Goal: Information Seeking & Learning: Learn about a topic

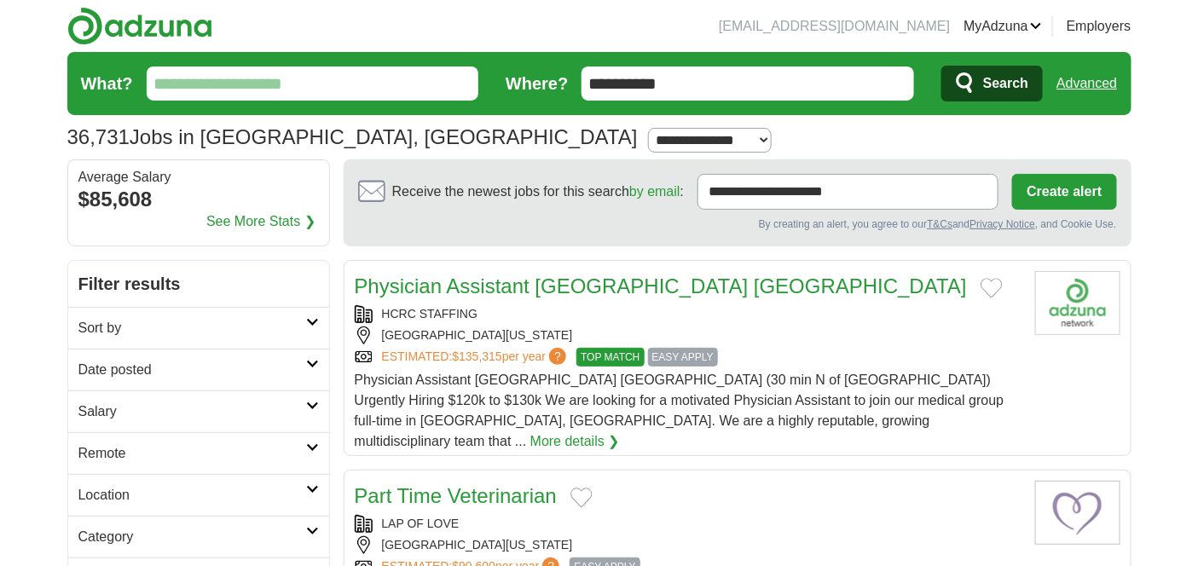
click at [209, 89] on input "What?" at bounding box center [313, 84] width 333 height 34
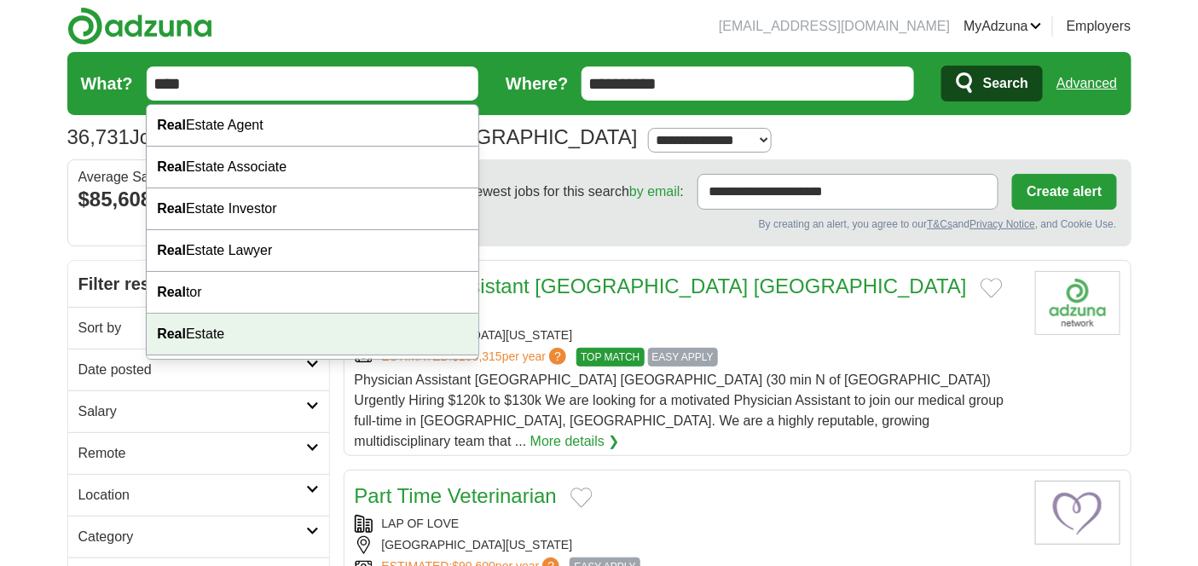
click at [190, 339] on div "Real Estate" at bounding box center [312, 335] width 331 height 42
type input "**********"
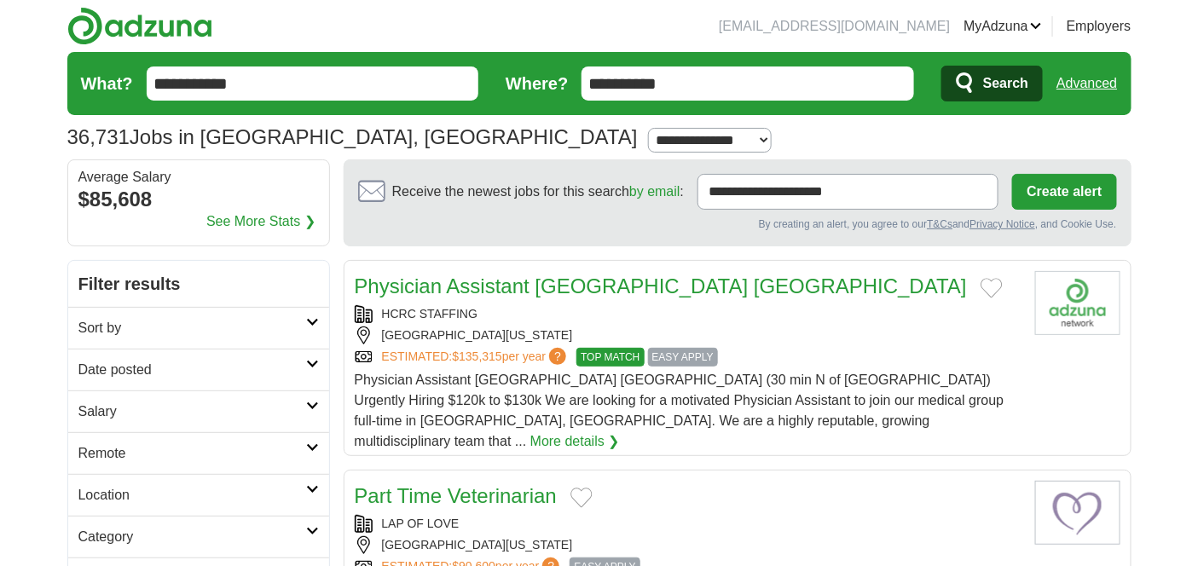
click at [1015, 88] on span "Search" at bounding box center [1005, 84] width 45 height 34
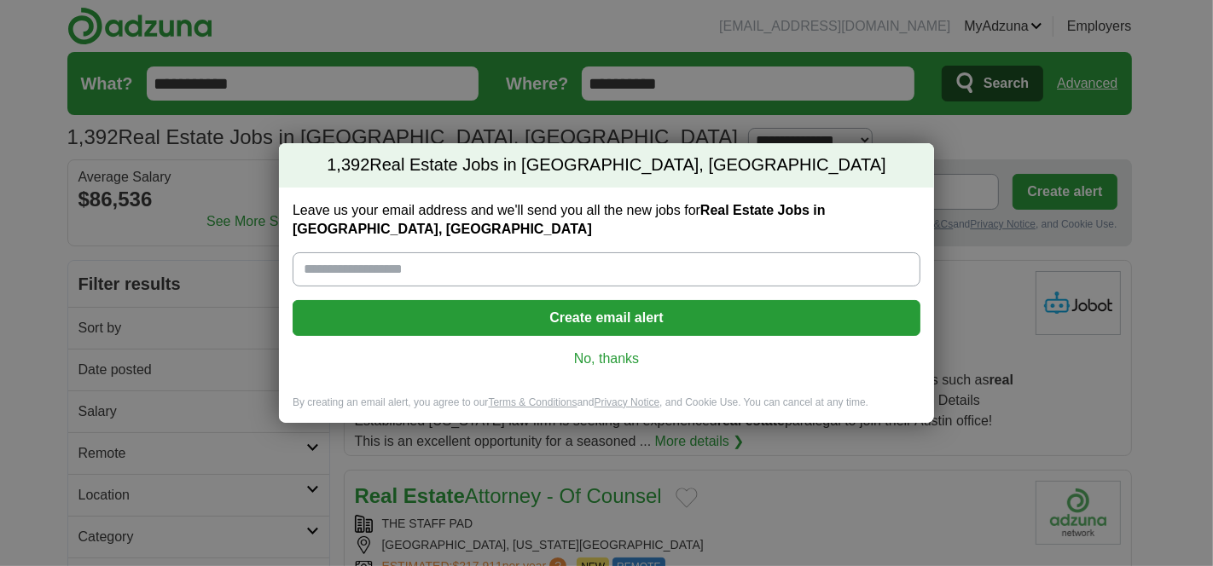
click at [460, 262] on input "Leave us your email address and we'll send you all the new jobs for Real Estate…" at bounding box center [607, 269] width 628 height 34
type input "**********"
click at [608, 305] on button "Create email alert" at bounding box center [607, 318] width 628 height 36
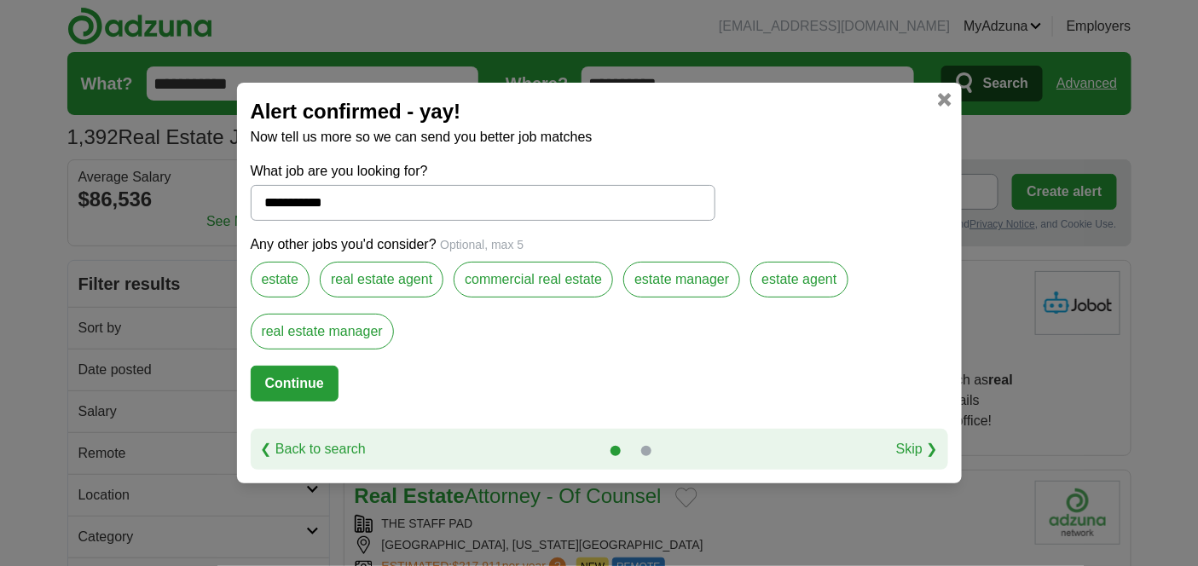
click at [319, 343] on label "real estate manager" at bounding box center [322, 332] width 143 height 36
click at [311, 383] on button "Continue" at bounding box center [295, 384] width 88 height 36
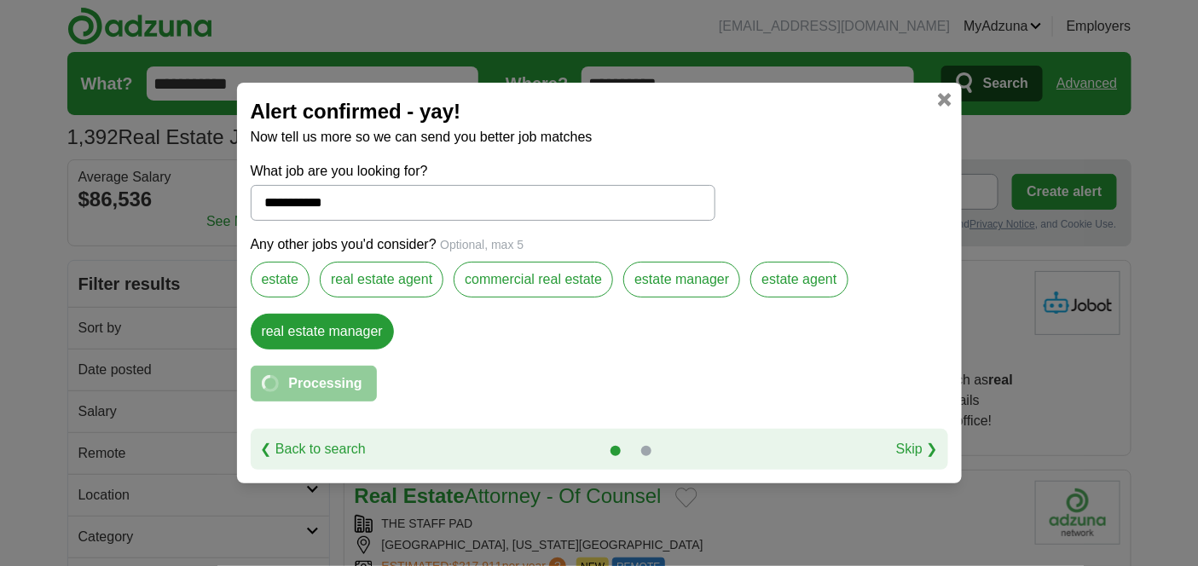
select select "*"
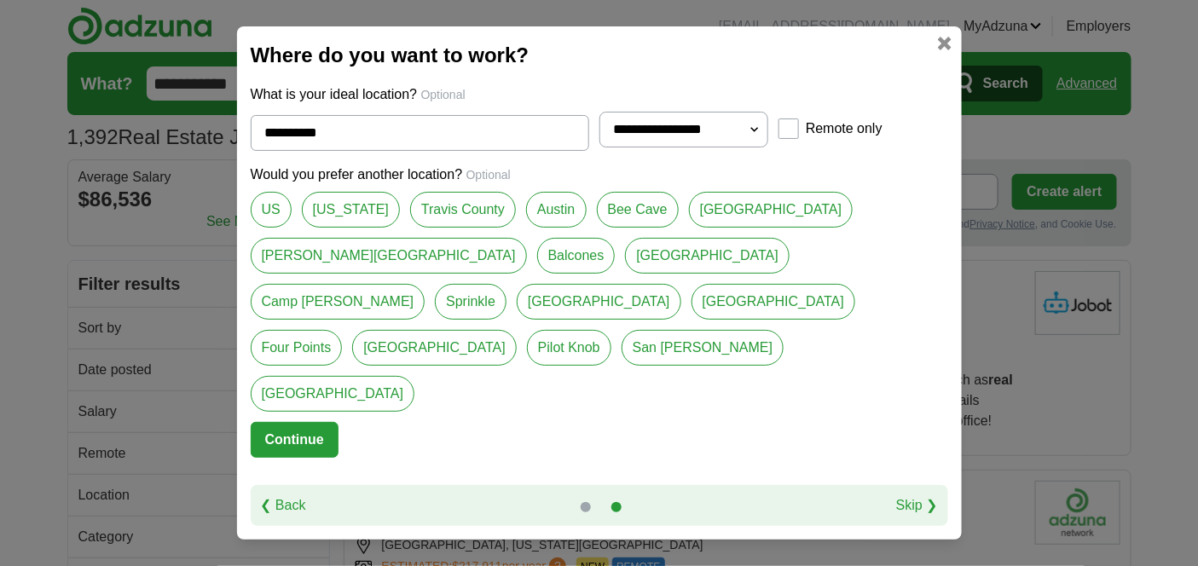
click at [323, 228] on link "[US_STATE]" at bounding box center [351, 210] width 98 height 36
click at [429, 228] on link "Travis County" at bounding box center [463, 210] width 106 height 36
type input "**********"
click at [295, 422] on button "Continue" at bounding box center [295, 440] width 88 height 36
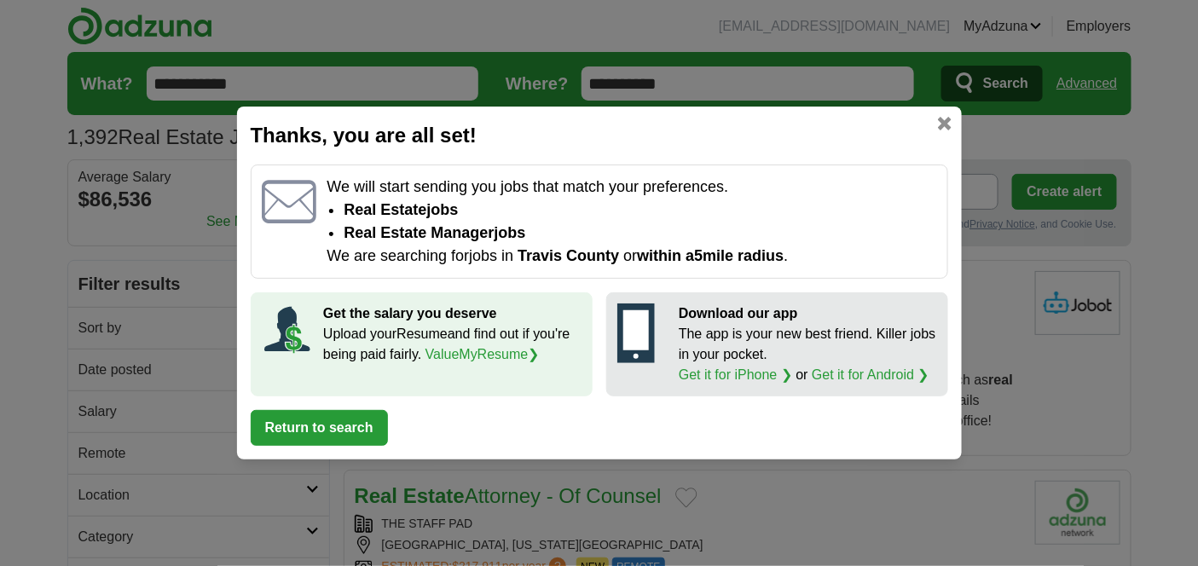
click at [316, 431] on button "Return to search" at bounding box center [319, 428] width 137 height 36
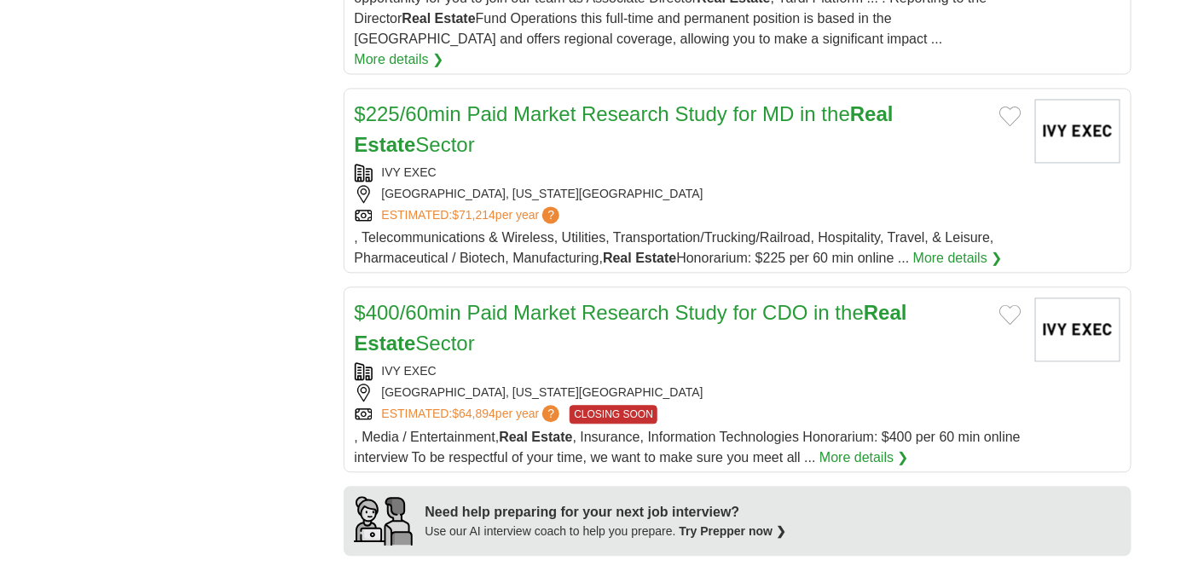
scroll to position [1123, 0]
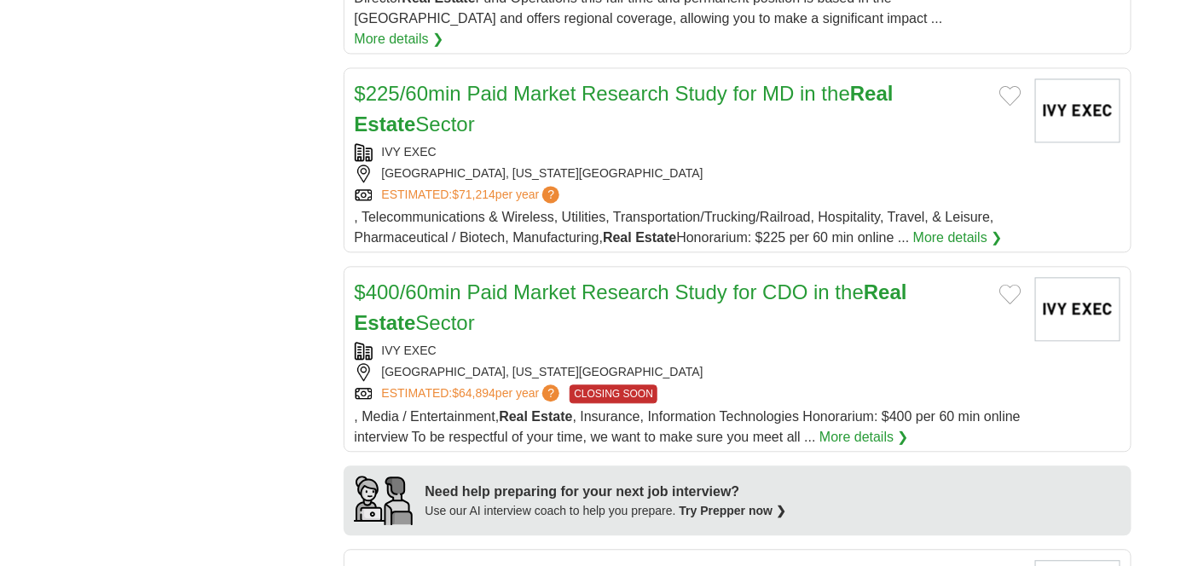
click at [615, 281] on link "$400/60min Paid Market Research Study for CDO in the Real Estate Sector" at bounding box center [631, 308] width 553 height 54
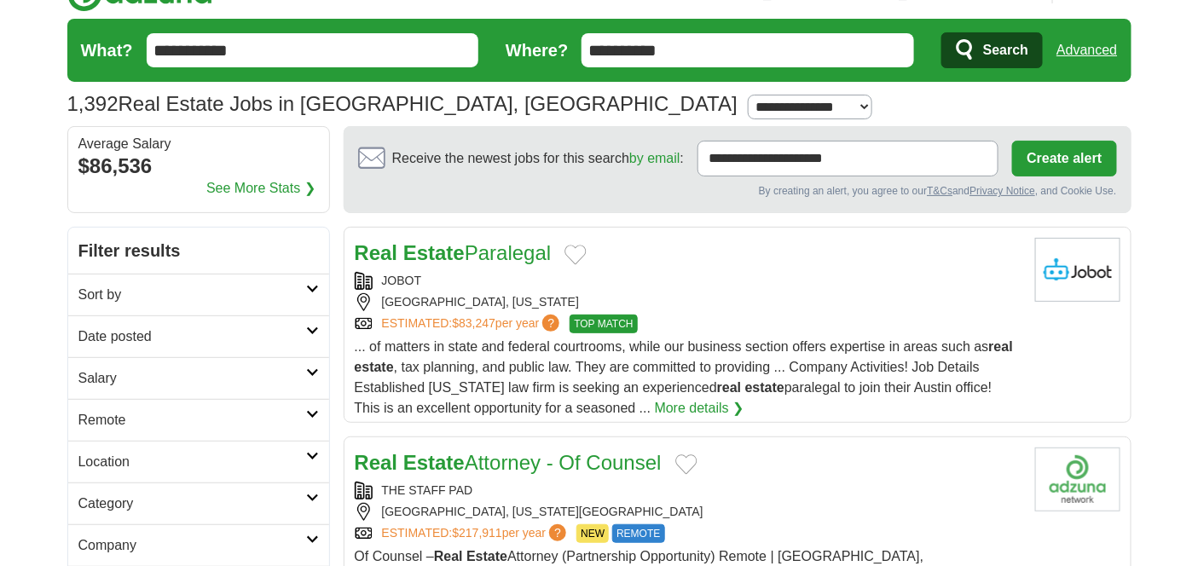
scroll to position [58, 0]
